Goal: Use online tool/utility

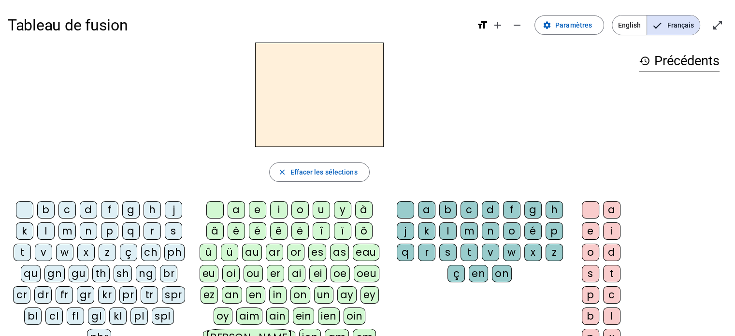
click at [22, 273] on div "qu" at bounding box center [31, 273] width 20 height 17
click at [277, 213] on div "i" at bounding box center [278, 209] width 17 height 17
click at [171, 230] on div "s" at bounding box center [173, 230] width 17 height 17
click at [86, 230] on div "n" at bounding box center [88, 230] width 17 height 17
click at [258, 211] on div "e" at bounding box center [257, 209] width 17 height 17
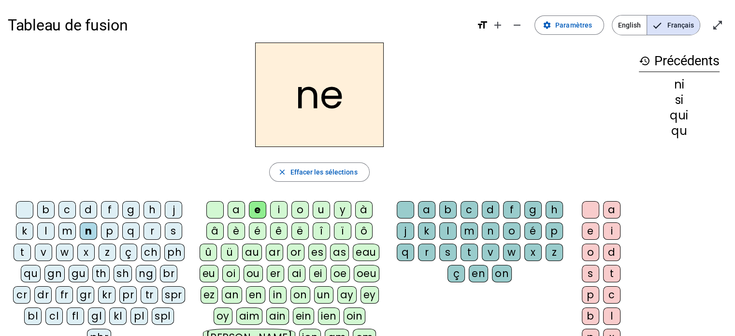
click at [174, 234] on div "s" at bounding box center [173, 230] width 17 height 17
click at [22, 247] on div "t" at bounding box center [22, 251] width 17 height 17
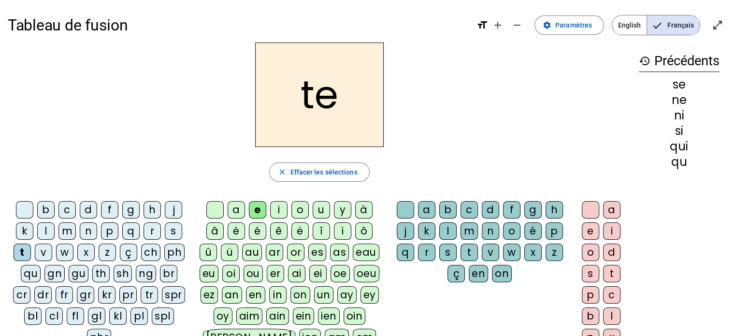
click at [84, 208] on div "d" at bounding box center [88, 209] width 17 height 17
click at [321, 209] on div "u" at bounding box center [320, 209] width 17 height 17
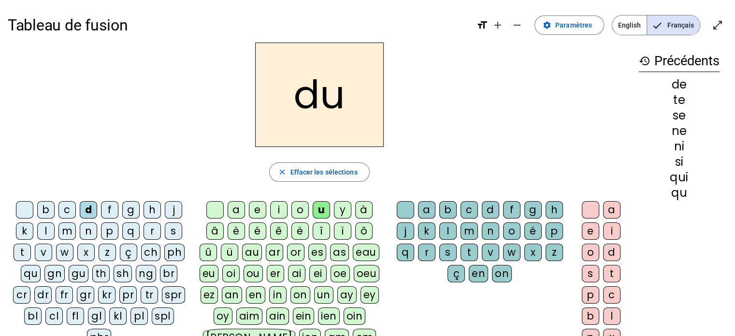
click at [175, 234] on div "s" at bounding box center [173, 230] width 17 height 17
click at [48, 228] on div "l" at bounding box center [45, 230] width 17 height 17
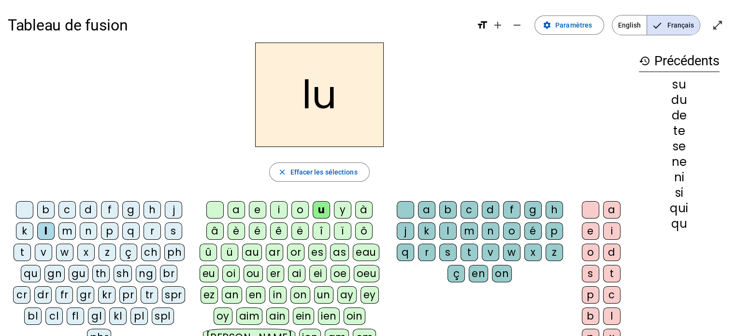
click at [25, 249] on div "t" at bounding box center [22, 251] width 17 height 17
click at [238, 210] on div "a" at bounding box center [235, 209] width 17 height 17
click at [170, 229] on div "s" at bounding box center [173, 230] width 17 height 17
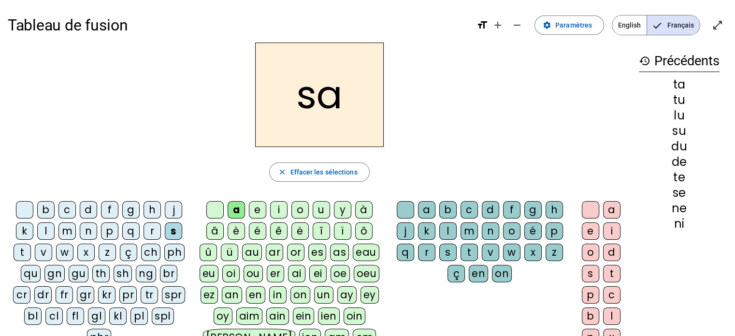
click at [21, 253] on div "t" at bounding box center [22, 251] width 17 height 17
click at [172, 234] on div "s" at bounding box center [173, 230] width 17 height 17
click at [28, 250] on div "t" at bounding box center [22, 251] width 17 height 17
click at [71, 235] on div "m" at bounding box center [66, 230] width 17 height 17
click at [262, 208] on div "e" at bounding box center [257, 209] width 17 height 17
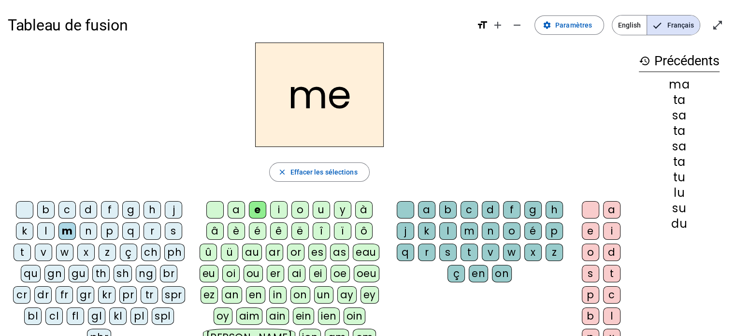
click at [90, 208] on div "d" at bounding box center [88, 209] width 17 height 17
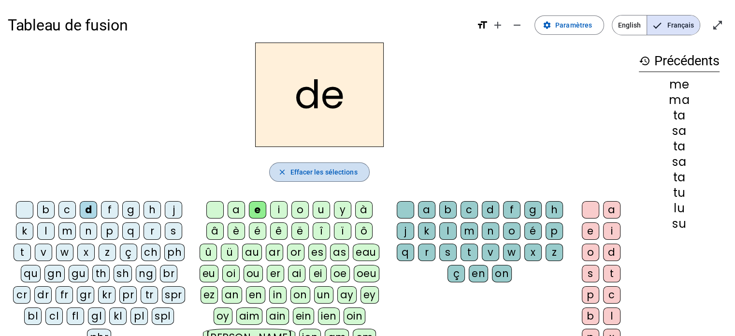
click at [341, 171] on span "Effacer les sélections" at bounding box center [323, 172] width 67 height 12
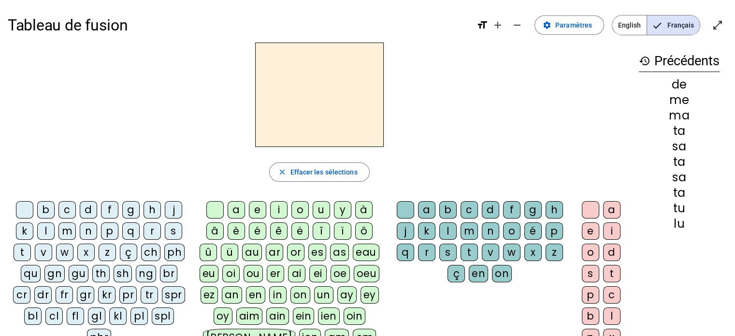
click at [23, 273] on div "qu" at bounding box center [31, 273] width 20 height 17
click at [276, 210] on div "i" at bounding box center [278, 209] width 17 height 17
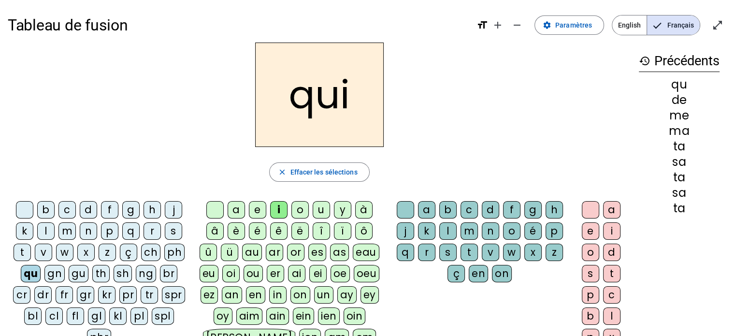
click at [174, 233] on div "s" at bounding box center [173, 230] width 17 height 17
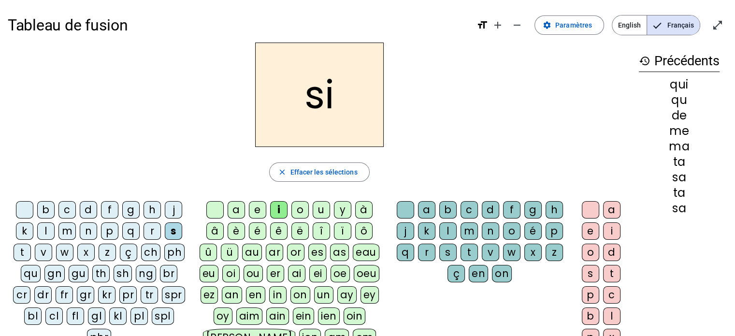
click at [93, 227] on div "n" at bounding box center [88, 230] width 17 height 17
click at [256, 210] on div "e" at bounding box center [257, 209] width 17 height 17
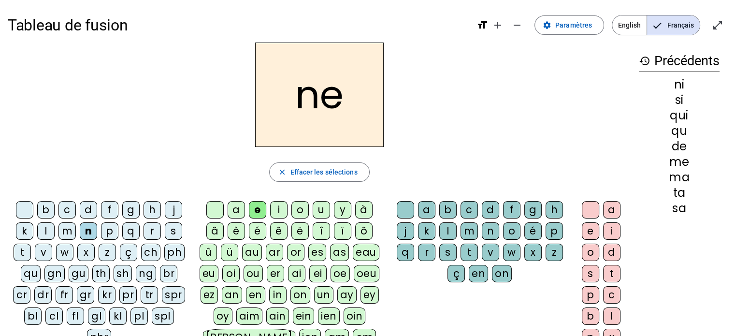
click at [178, 231] on div "s" at bounding box center [173, 230] width 17 height 17
click at [26, 254] on div "t" at bounding box center [22, 251] width 17 height 17
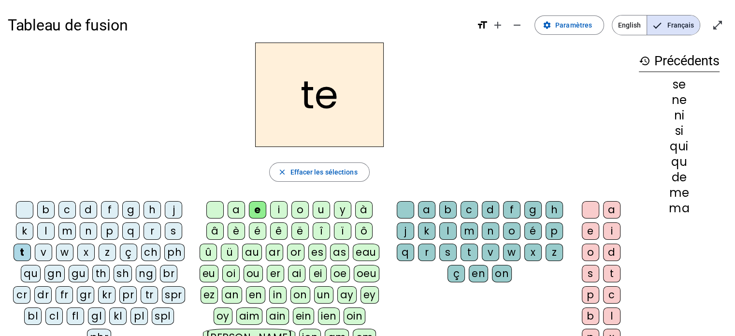
click at [87, 209] on div "d" at bounding box center [88, 209] width 17 height 17
click at [321, 207] on div "u" at bounding box center [320, 209] width 17 height 17
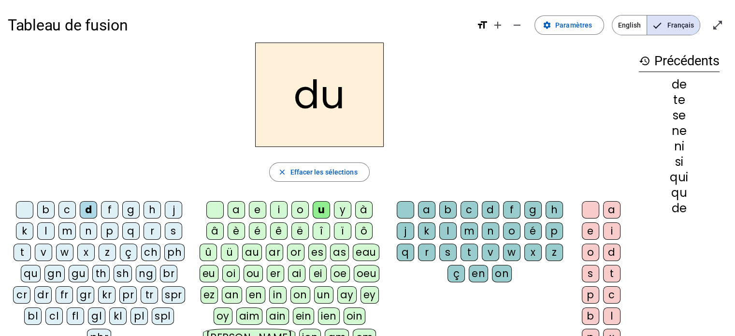
click at [174, 238] on div "s" at bounding box center [173, 230] width 17 height 17
click at [45, 232] on div "l" at bounding box center [45, 230] width 17 height 17
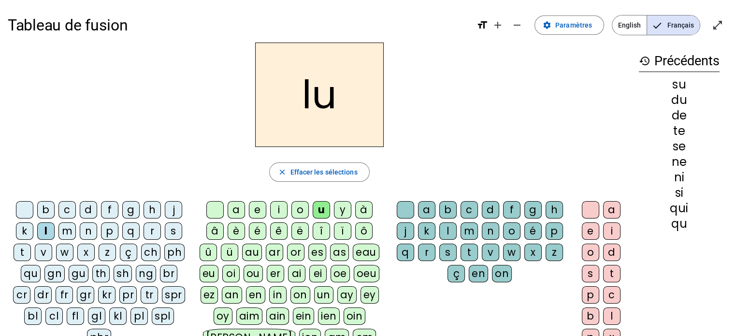
click at [19, 255] on div "t" at bounding box center [22, 251] width 17 height 17
click at [230, 209] on div "a" at bounding box center [235, 209] width 17 height 17
click at [170, 230] on div "s" at bounding box center [173, 230] width 17 height 17
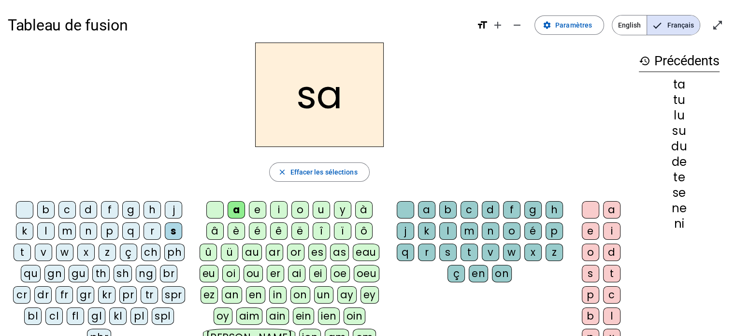
click at [23, 251] on div "t" at bounding box center [22, 251] width 17 height 17
click at [68, 230] on div "m" at bounding box center [66, 230] width 17 height 17
click at [254, 206] on div "e" at bounding box center [257, 209] width 17 height 17
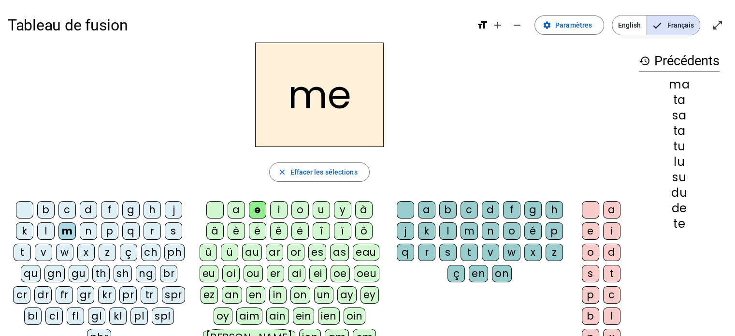
click at [90, 211] on div "d" at bounding box center [88, 209] width 17 height 17
